Goal: Information Seeking & Learning: Learn about a topic

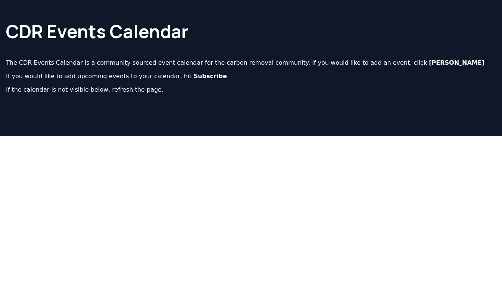
scroll to position [3, 0]
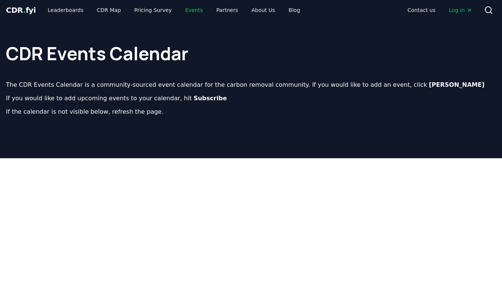
click at [181, 12] on link "Events" at bounding box center [194, 9] width 30 height 13
click at [136, 12] on link "Pricing Survey" at bounding box center [153, 9] width 49 height 13
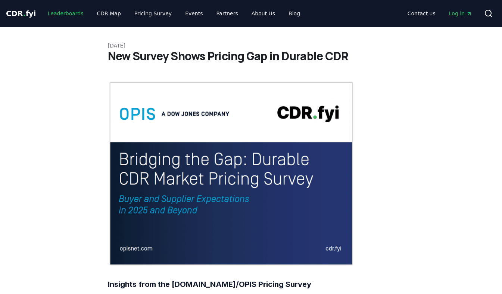
click at [69, 14] on link "Leaderboards" at bounding box center [66, 13] width 48 height 13
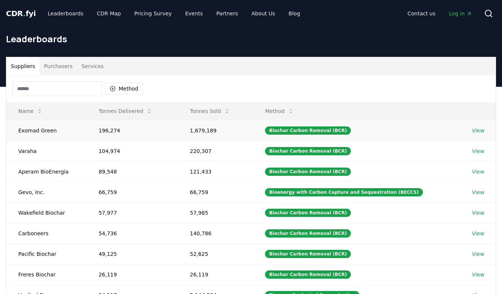
click at [204, 127] on td "1,679,189" at bounding box center [215, 130] width 75 height 21
click at [208, 115] on button "Tonnes Sold" at bounding box center [210, 110] width 52 height 15
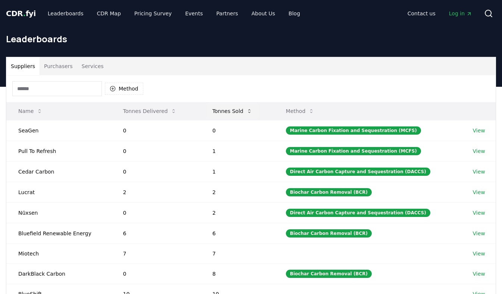
click at [230, 113] on button "Tonnes Sold" at bounding box center [233, 110] width 52 height 15
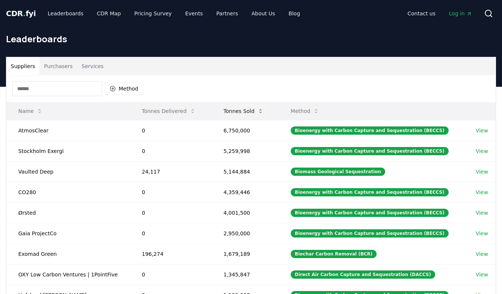
click at [230, 113] on button "Tonnes Sold" at bounding box center [244, 110] width 52 height 15
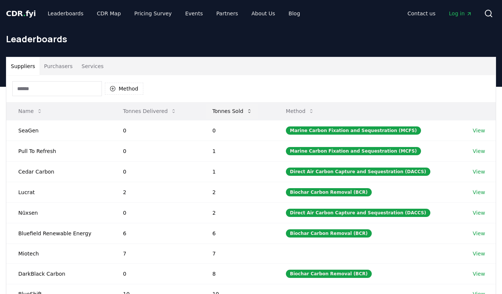
click at [230, 113] on button "Tonnes Sold" at bounding box center [233, 110] width 52 height 15
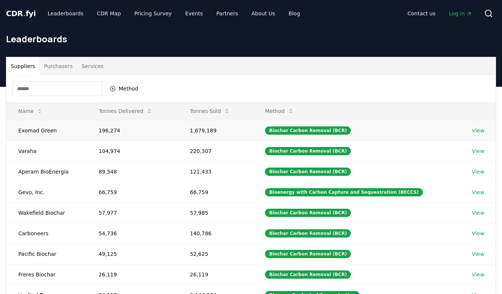
click at [42, 131] on td "Exomad Green" at bounding box center [46, 130] width 80 height 21
click at [110, 132] on td "196,274" at bounding box center [133, 130] width 92 height 21
click at [213, 128] on td "1,679,189" at bounding box center [215, 130] width 75 height 21
click at [479, 132] on link "View" at bounding box center [478, 130] width 12 height 7
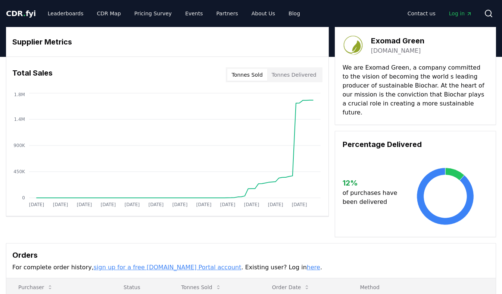
click at [295, 72] on button "Tonnes Delivered" at bounding box center [294, 75] width 54 height 12
click at [259, 75] on button "Tonnes Sold" at bounding box center [248, 75] width 40 height 12
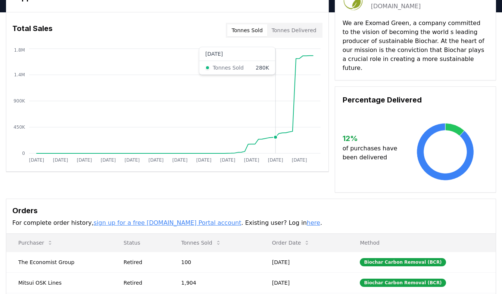
scroll to position [37, 0]
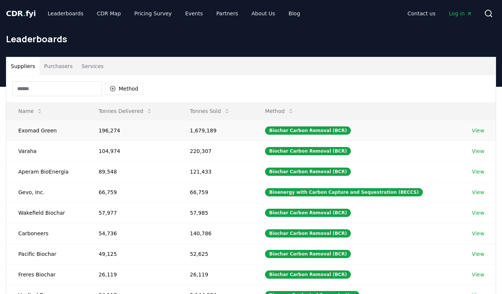
click at [477, 128] on link "View" at bounding box center [478, 130] width 12 height 7
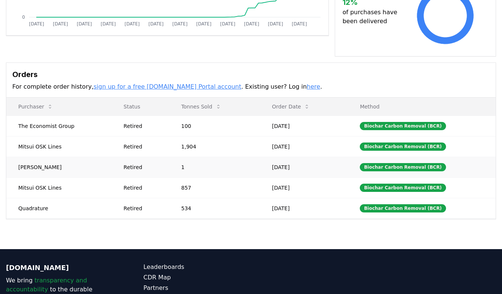
scroll to position [187, 0]
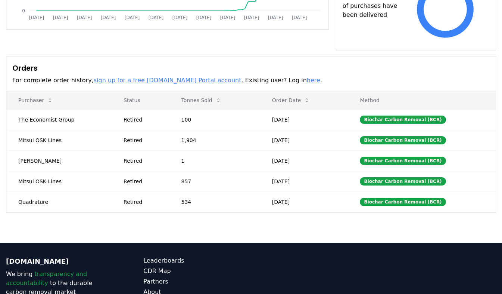
click at [307, 77] on link "here" at bounding box center [313, 80] width 13 height 7
